Goal: Task Accomplishment & Management: Use online tool/utility

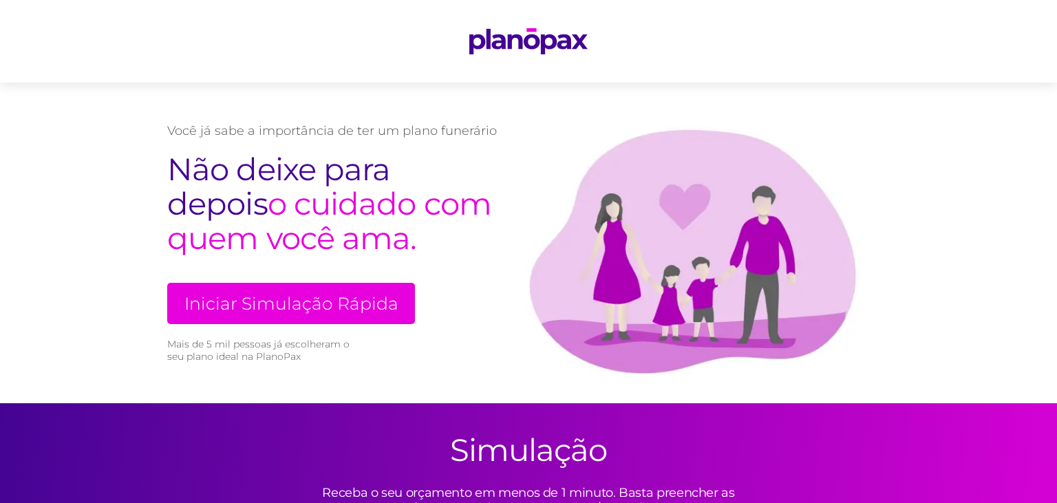
click at [329, 301] on link "Iniciar Simulação Rápida" at bounding box center [291, 303] width 248 height 41
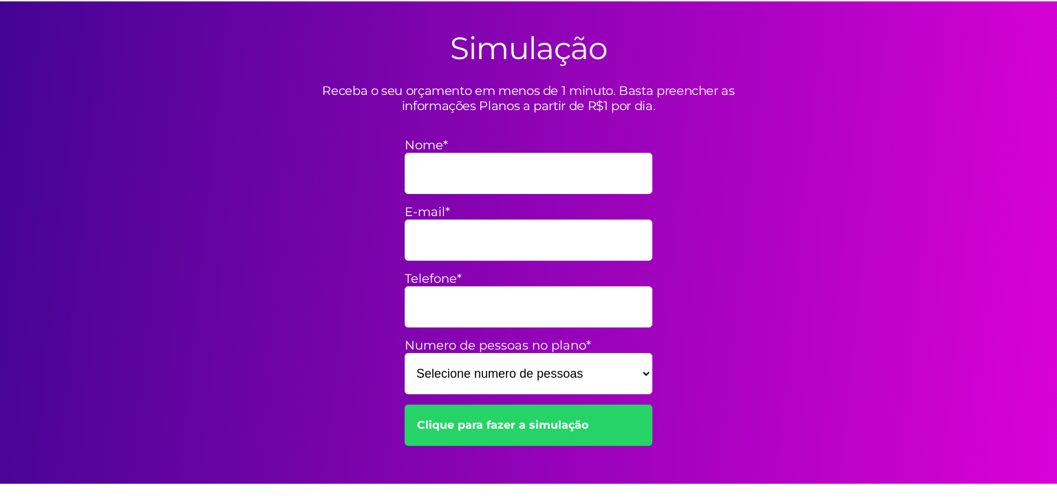
scroll to position [403, 0]
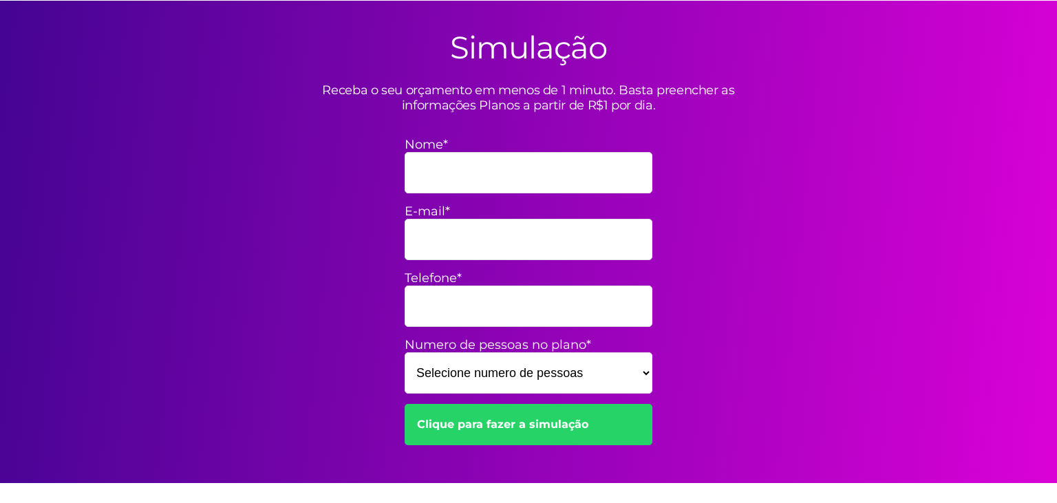
click at [472, 166] on input "Nome*" at bounding box center [529, 172] width 248 height 41
type input "neiva [PERSON_NAME]"
click at [497, 238] on input "E-mail*" at bounding box center [529, 239] width 248 height 41
type input "neivaheming1375@gmail.com"
click at [479, 307] on input "Telefone*" at bounding box center [529, 306] width 248 height 41
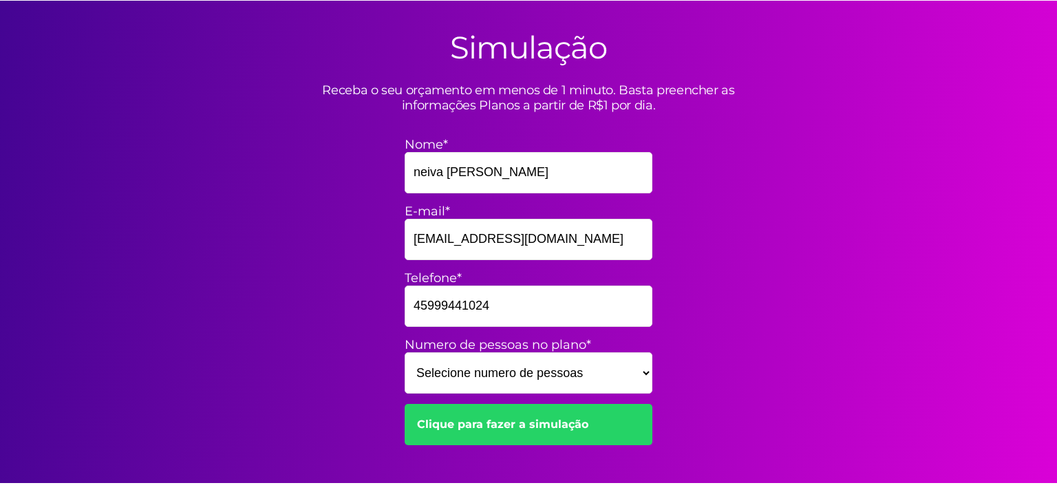
type input "45999441024"
click at [405, 352] on select "Selecione numero de pessoas 1 2 3 4 5 6 7 8 9 10 11 12 13 14 15" at bounding box center [529, 372] width 248 height 41
select select "5"
click option "5" at bounding box center [0, 0] width 0 height 0
click at [525, 425] on link "Clique para fazer a simulação" at bounding box center [529, 424] width 248 height 41
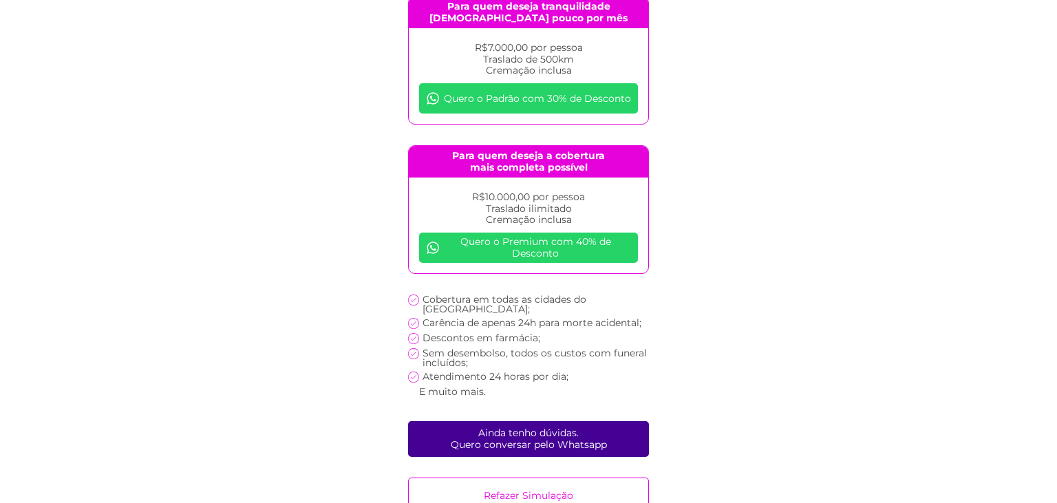
scroll to position [246, 0]
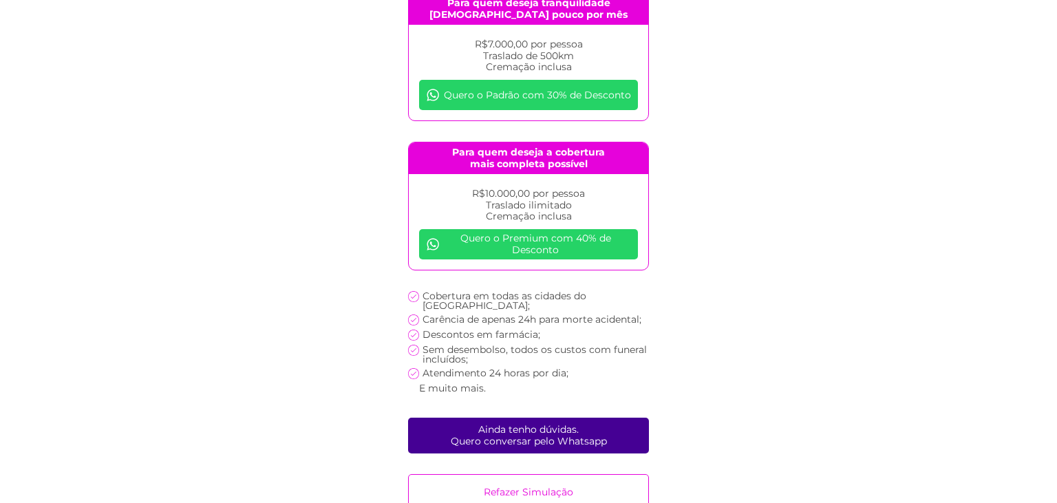
click at [522, 474] on link "Refazer Simulação" at bounding box center [528, 492] width 241 height 36
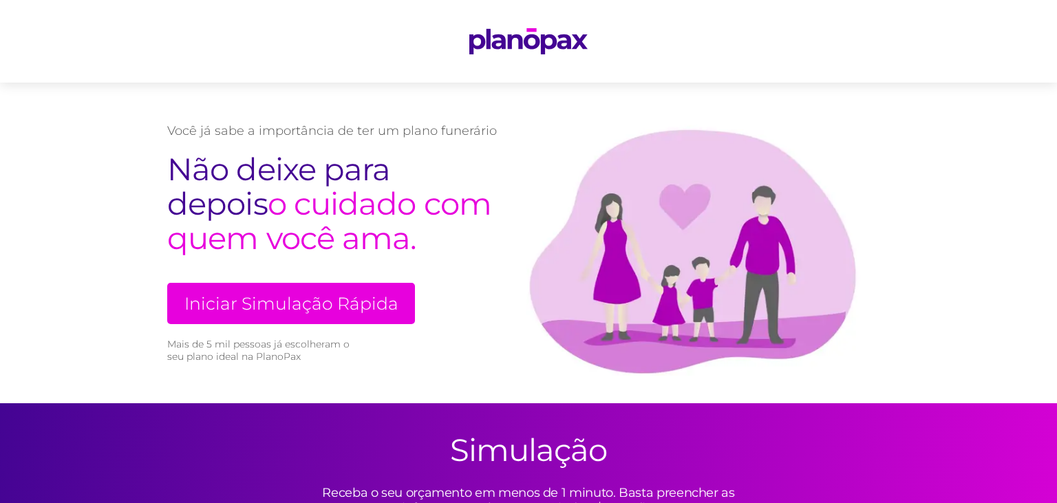
scroll to position [403, 0]
